Goal: Task Accomplishment & Management: Use online tool/utility

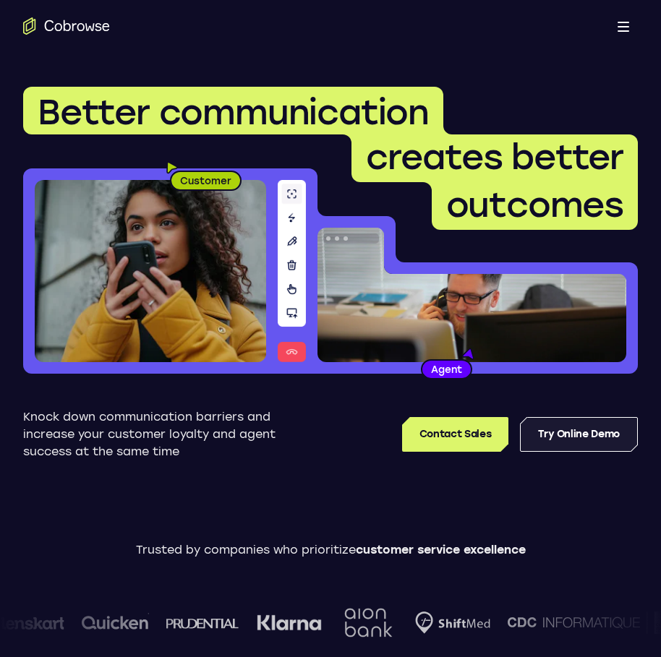
click at [570, 436] on link "Try Online Demo" at bounding box center [579, 434] width 118 height 35
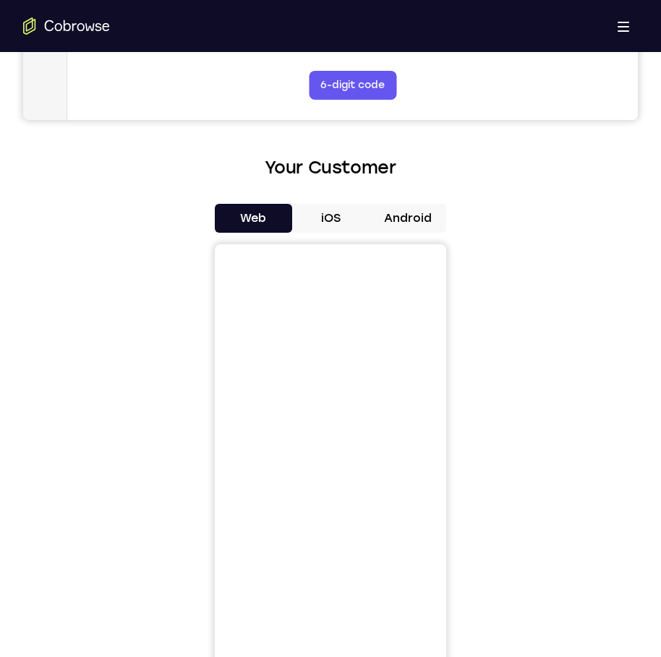
scroll to position [651, 0]
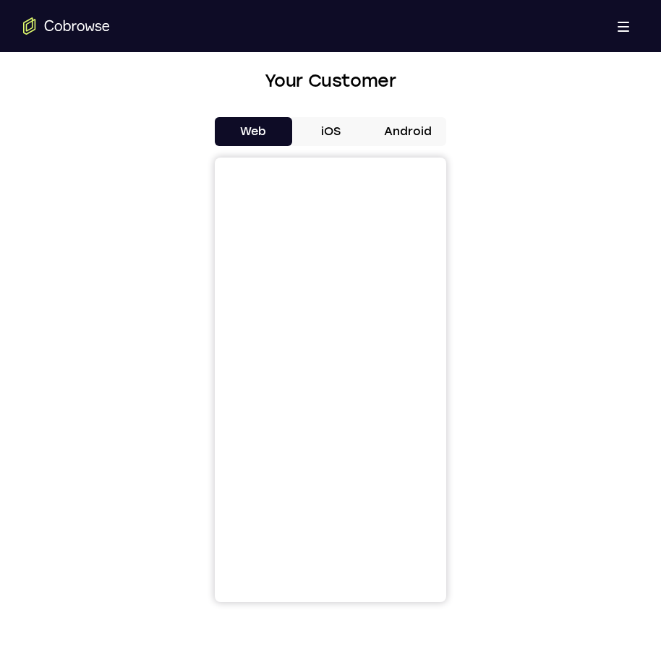
click at [421, 134] on button "Android" at bounding box center [407, 131] width 77 height 29
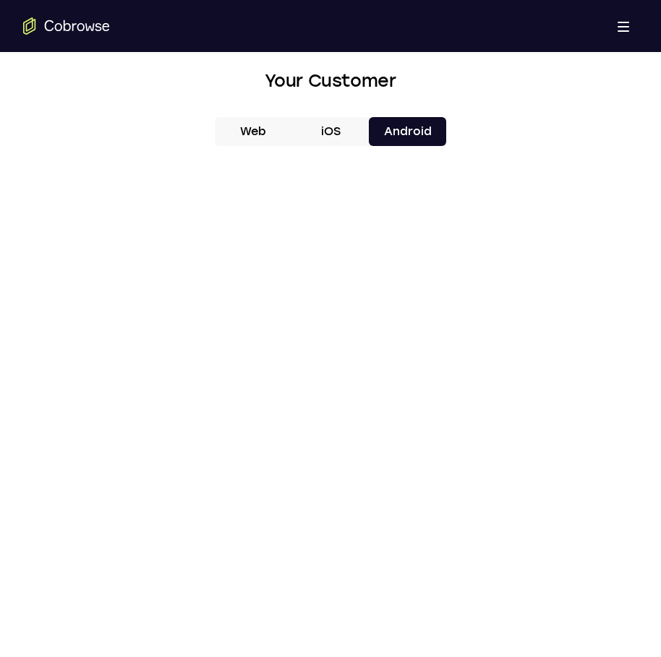
scroll to position [723, 0]
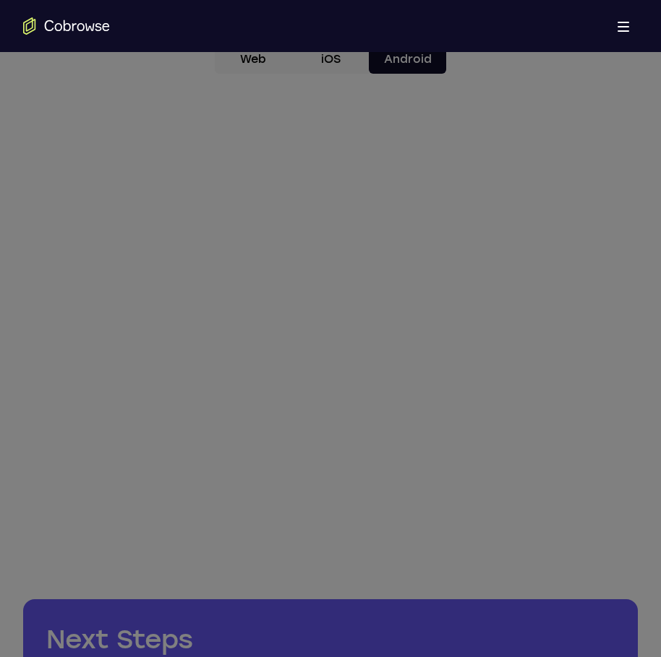
drag, startPoint x: 256, startPoint y: 413, endPoint x: 289, endPoint y: 453, distance: 51.8
click at [257, 414] on icon at bounding box center [336, 112] width 672 height 1090
click at [324, 495] on icon at bounding box center [336, 112] width 672 height 1090
drag, startPoint x: 328, startPoint y: 502, endPoint x: 333, endPoint y: 494, distance: 9.4
click at [329, 502] on icon at bounding box center [336, 112] width 672 height 1090
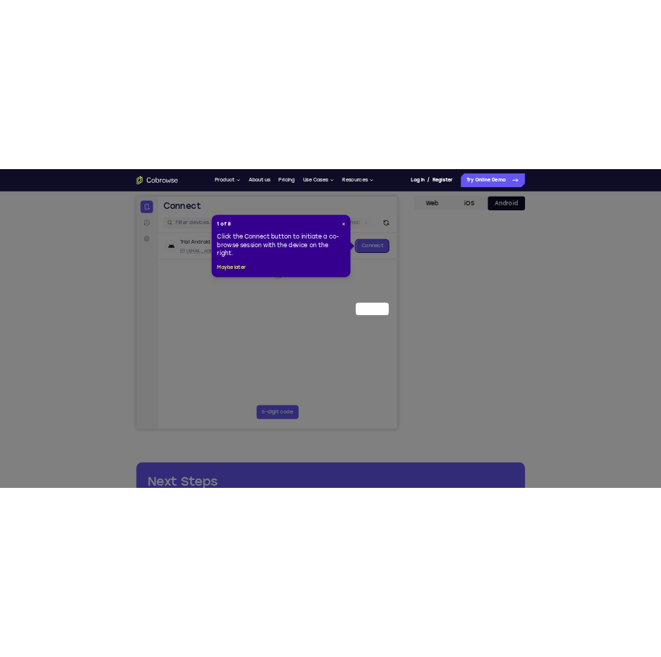
scroll to position [0, 0]
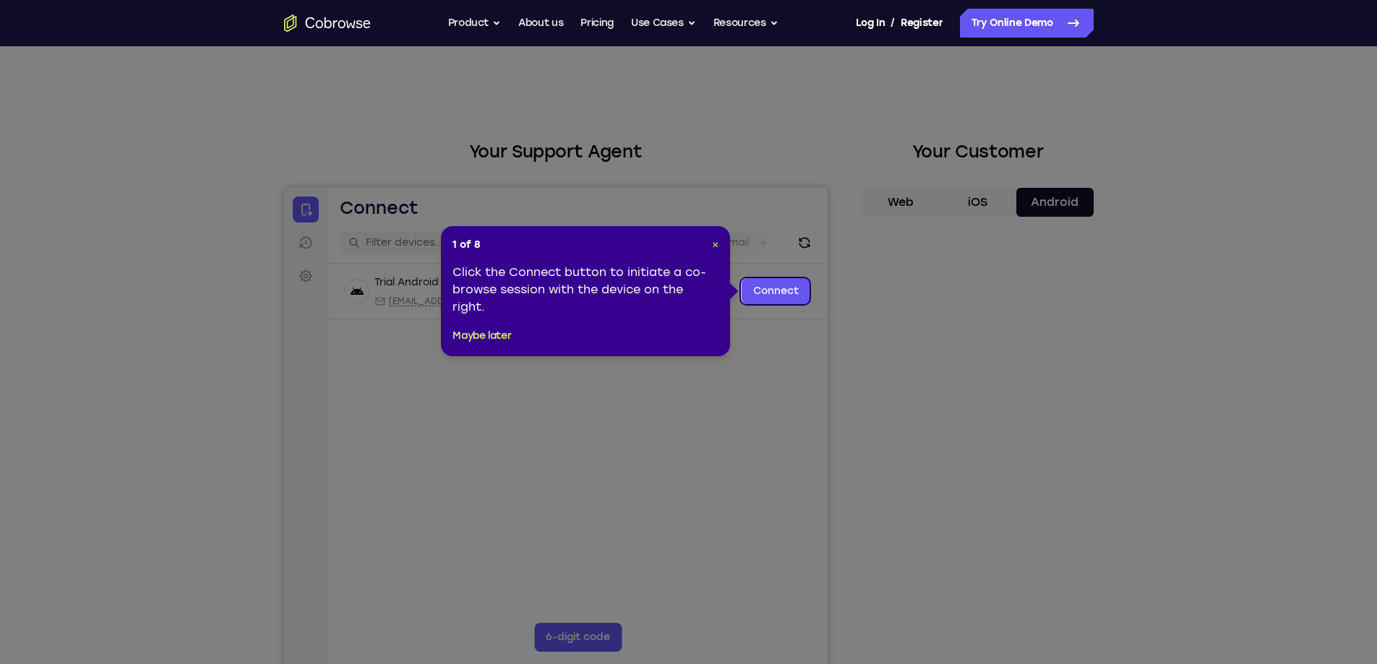
drag, startPoint x: 713, startPoint y: 249, endPoint x: 469, endPoint y: 38, distance: 322.8
click at [660, 249] on span "×" at bounding box center [715, 245] width 7 height 12
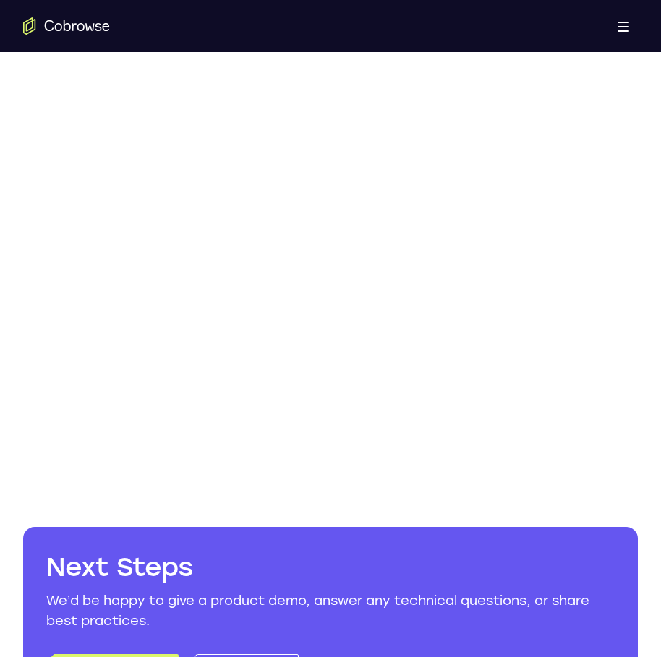
scroll to position [723, 0]
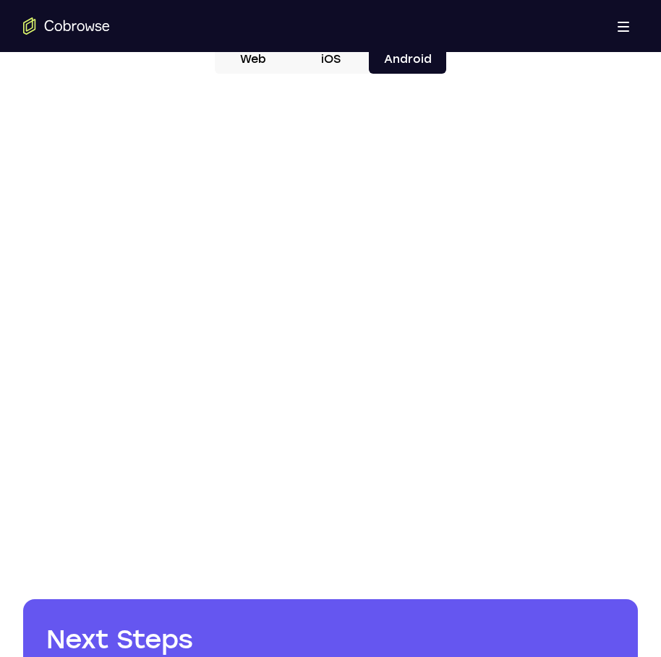
click at [203, 333] on div at bounding box center [330, 307] width 614 height 445
click at [187, 398] on div at bounding box center [330, 307] width 614 height 445
click at [76, 362] on div at bounding box center [330, 307] width 614 height 445
